Goal: Information Seeking & Learning: Learn about a topic

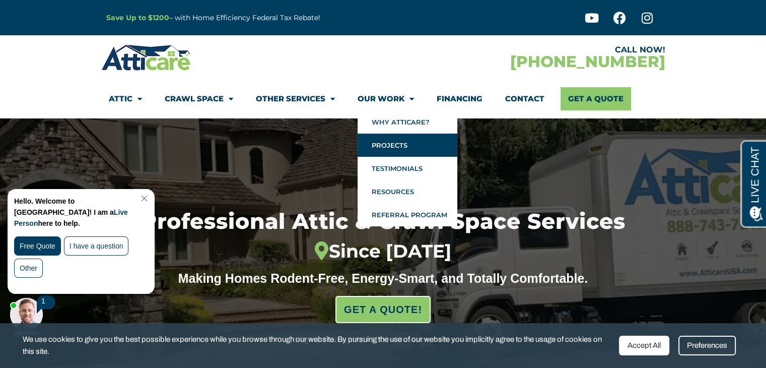
click at [393, 146] on link "Projects" at bounding box center [408, 144] width 100 height 23
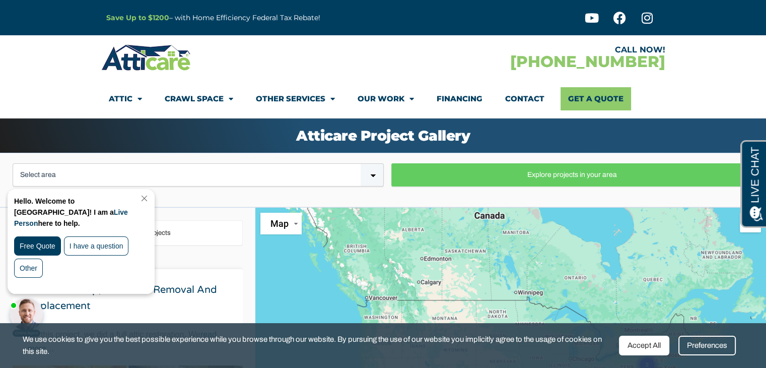
click at [350, 194] on div "Select area [GEOGRAPHIC_DATA] [GEOGRAPHIC_DATA] [US_STATE] / [US_STATE] Explore…" at bounding box center [382, 180] width 765 height 54
click at [287, 190] on form "Select area [GEOGRAPHIC_DATA] [GEOGRAPHIC_DATA] [US_STATE] / [US_STATE] Explore…" at bounding box center [382, 175] width 755 height 38
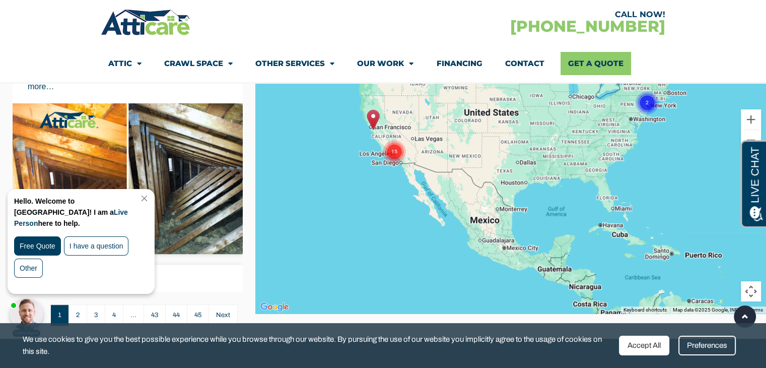
scroll to position [242, 0]
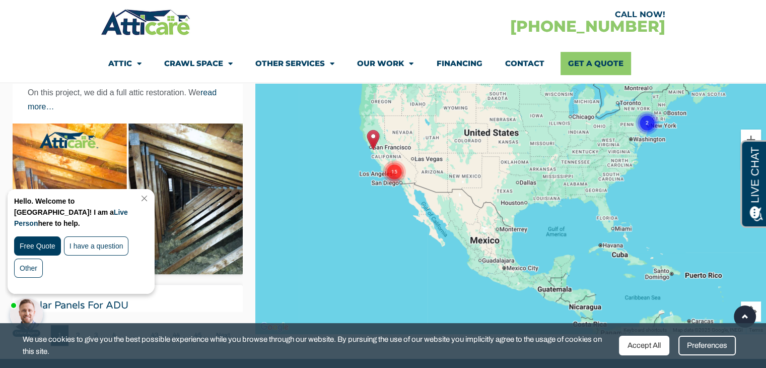
click at [150, 196] on link "Close Chat" at bounding box center [143, 198] width 14 height 8
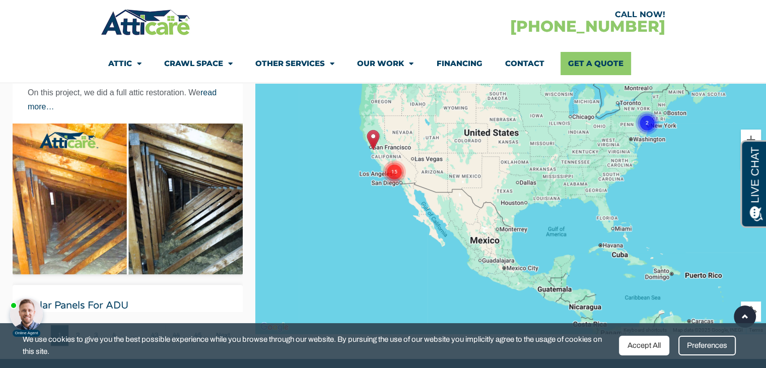
click at [244, 208] on div "Showing 1 - 20 of 896 projects Attic clean-up, insulation removal and replaceme…" at bounding box center [127, 162] width 255 height 393
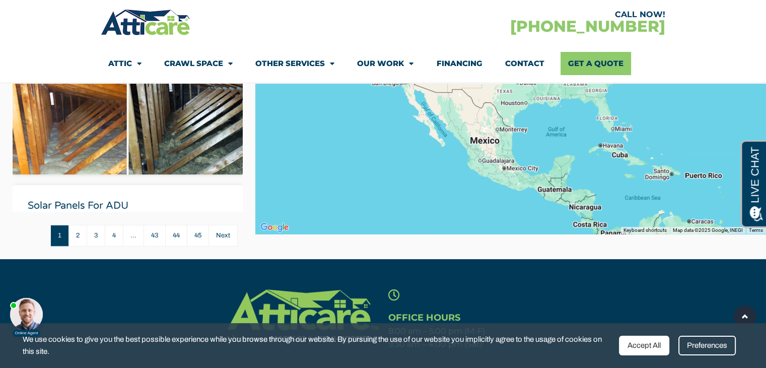
scroll to position [342, 0]
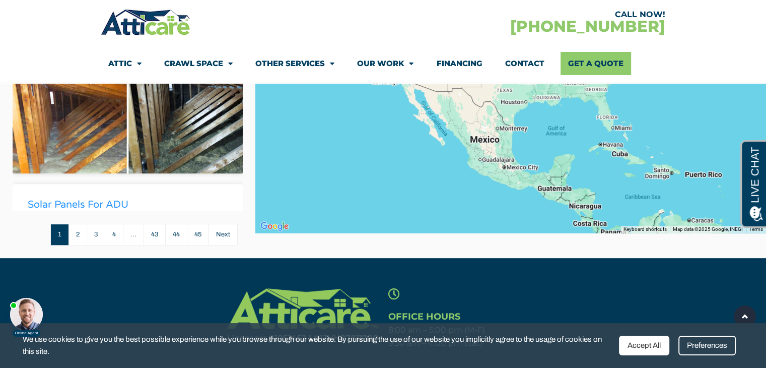
click at [73, 200] on link "Solar panels for ADU" at bounding box center [78, 204] width 101 height 12
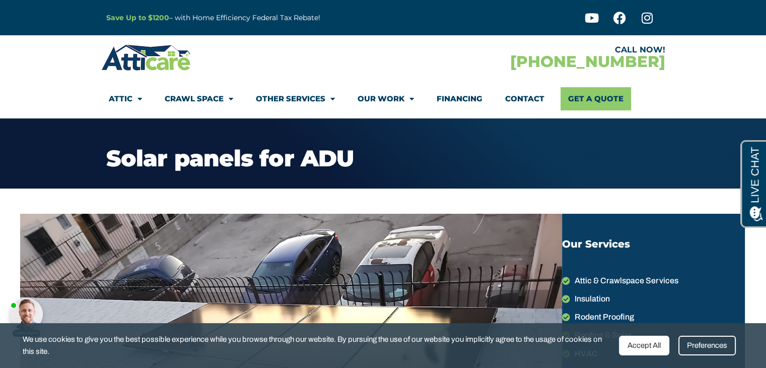
click at [421, 68] on div "CALL NOW! [PHONE_NUMBER]" at bounding box center [524, 57] width 282 height 29
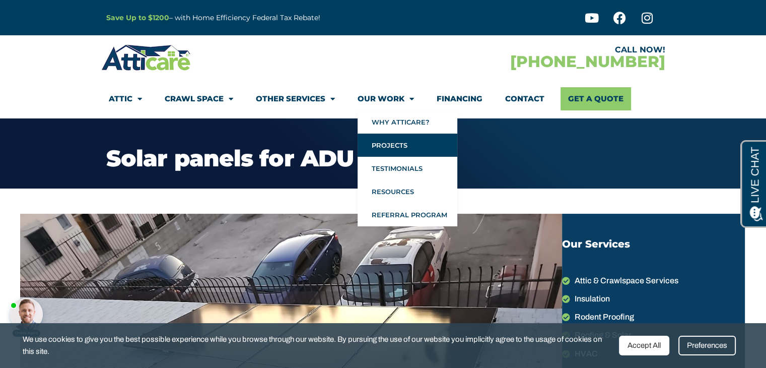
click at [382, 148] on link "Projects" at bounding box center [408, 144] width 100 height 23
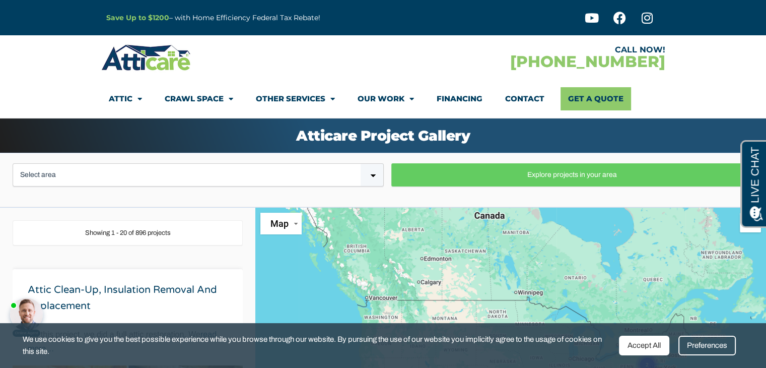
click at [291, 195] on div "Select area [GEOGRAPHIC_DATA] [GEOGRAPHIC_DATA] [US_STATE] / [US_STATE] Explore…" at bounding box center [382, 180] width 765 height 54
